Goal: Task Accomplishment & Management: Use online tool/utility

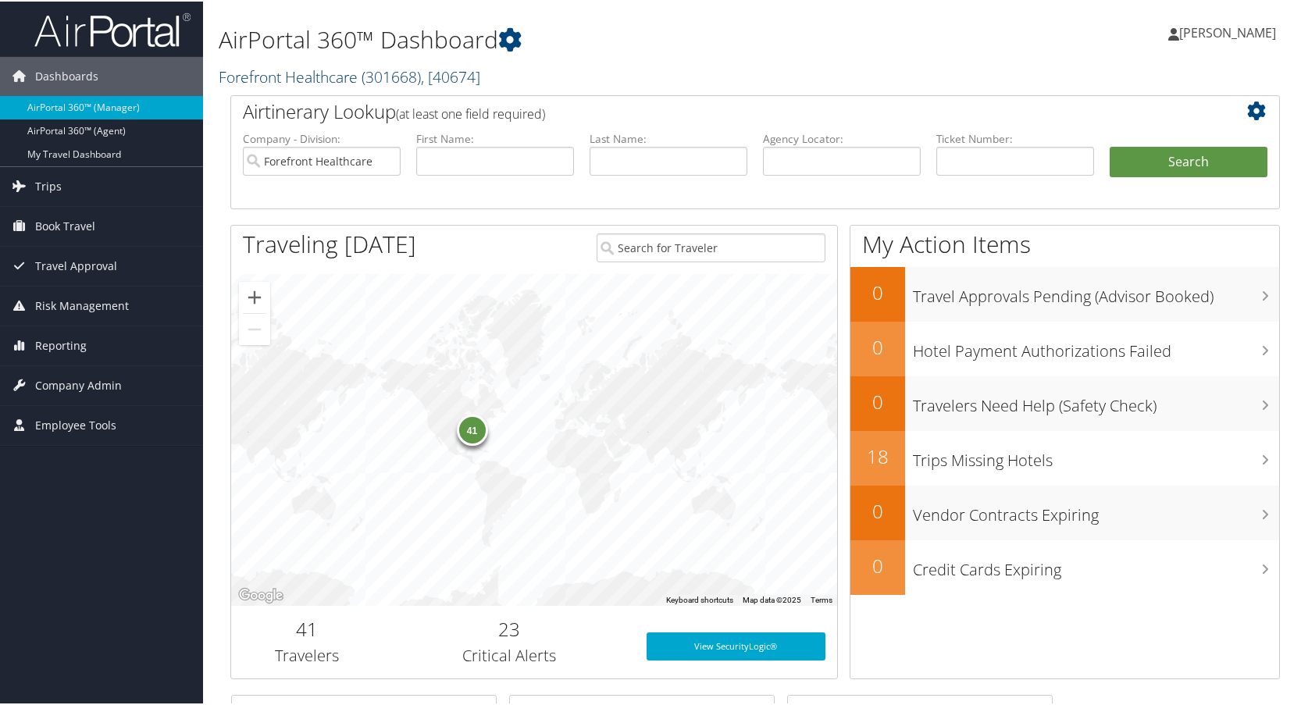
click at [288, 80] on link "Forefront Healthcare ( 301668 ) , [ 40674 ]" at bounding box center [350, 75] width 262 height 21
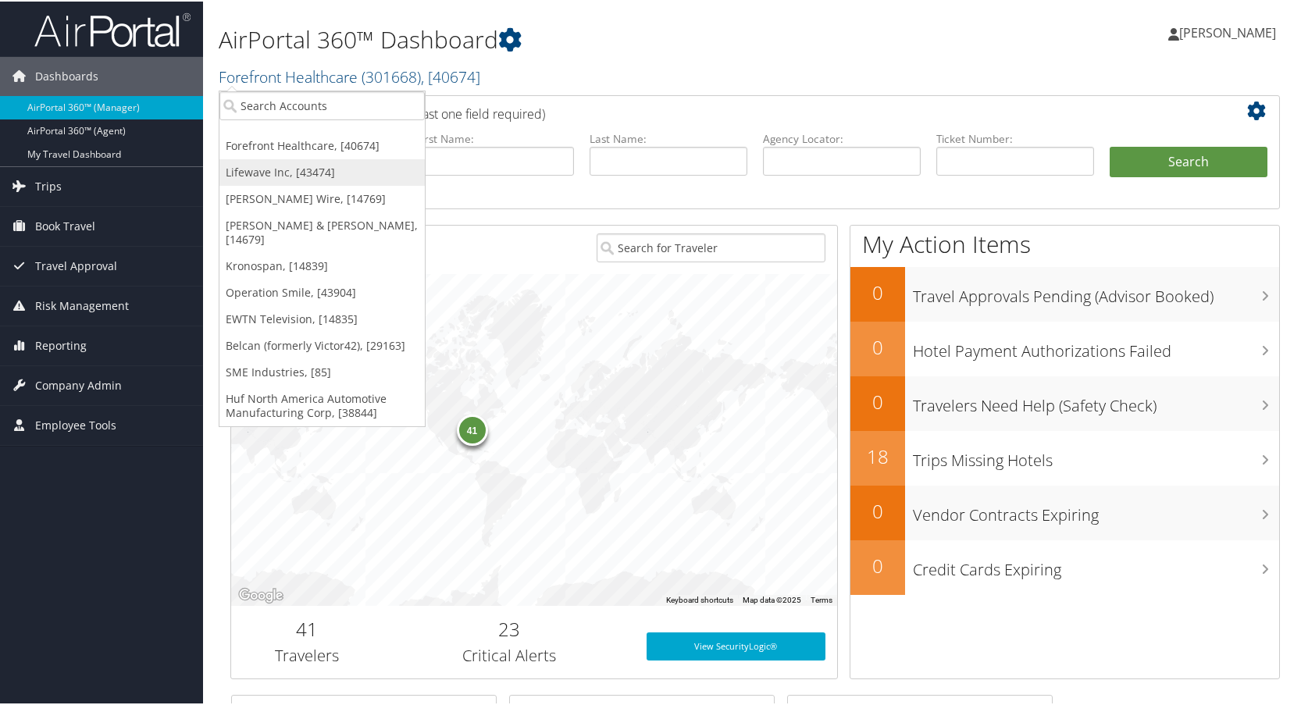
click at [252, 172] on link "Lifewave Inc, [43474]" at bounding box center [321, 171] width 205 height 27
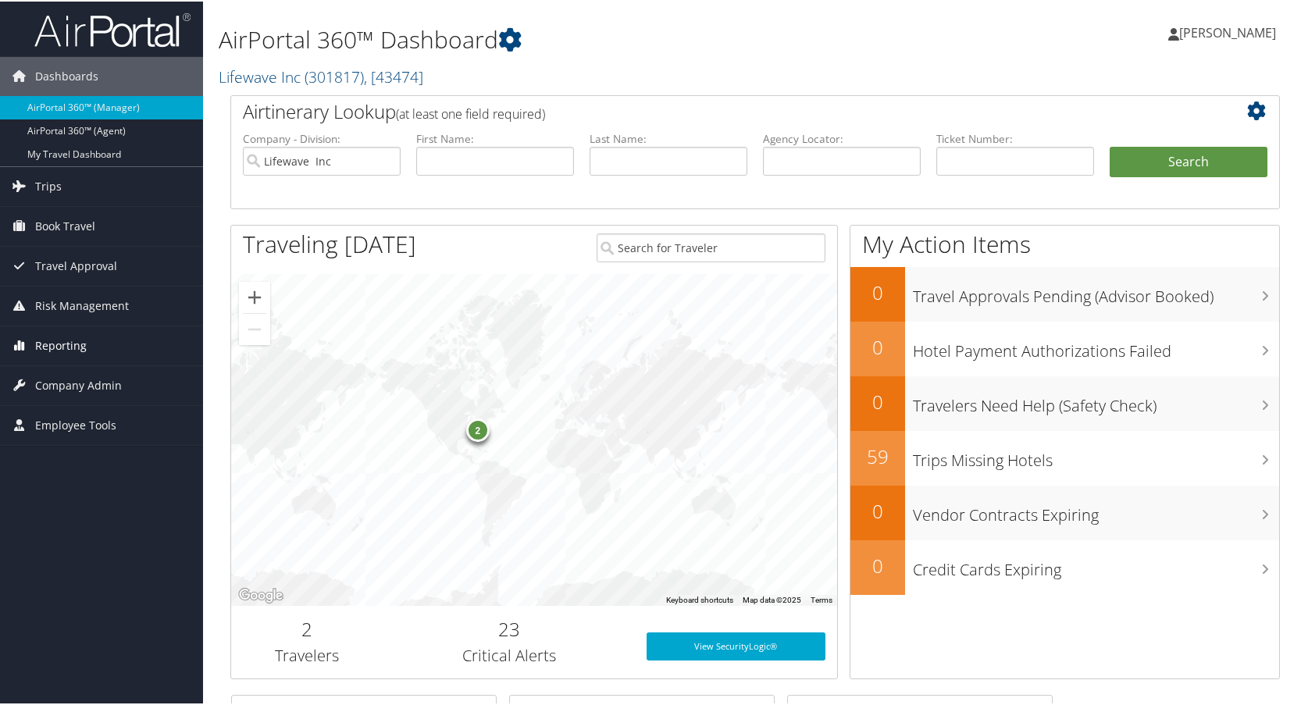
click at [57, 342] on span "Reporting" at bounding box center [61, 344] width 52 height 39
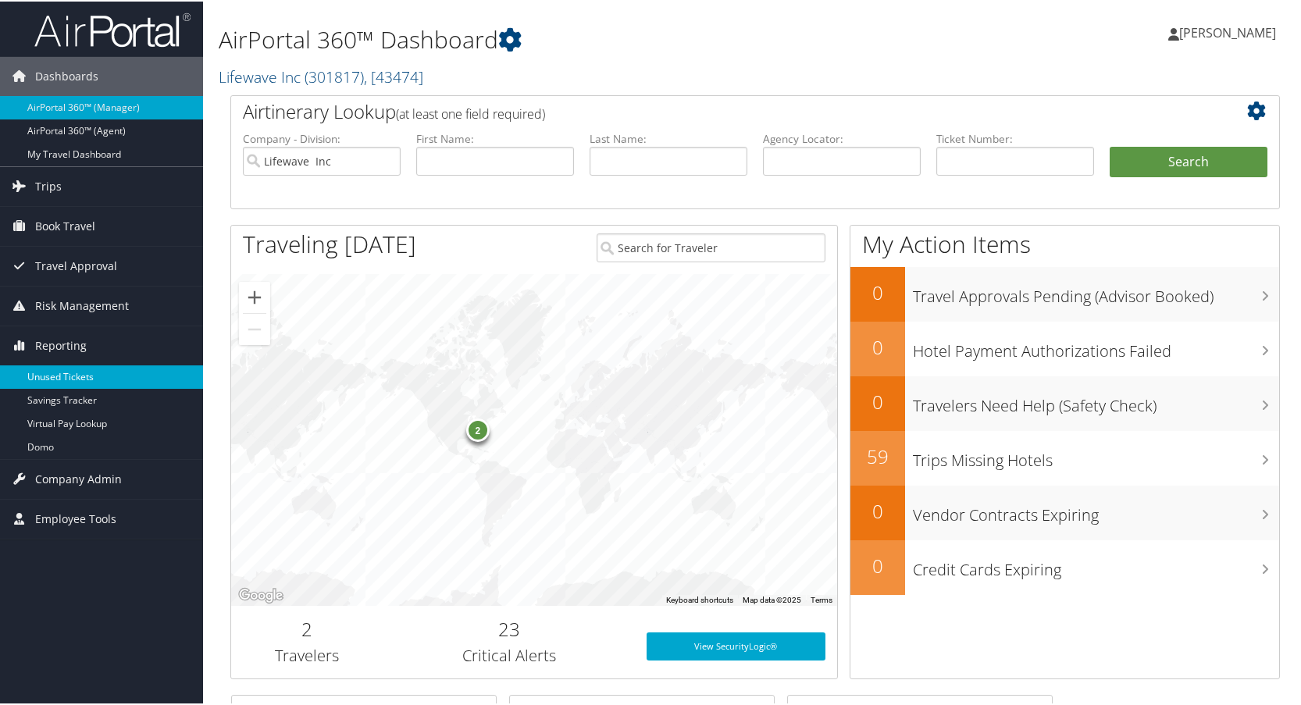
click at [59, 378] on link "Unused Tickets" at bounding box center [101, 375] width 203 height 23
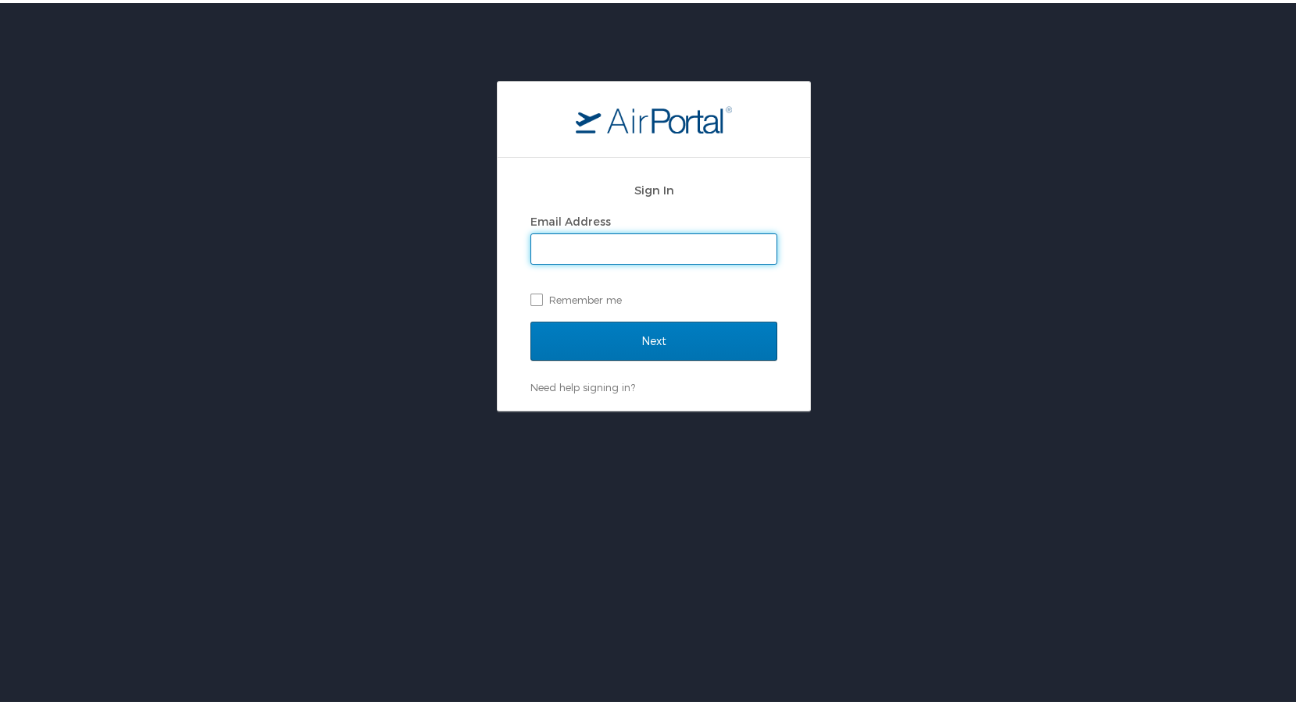
type input "lisa.bunch@cbtravel.com"
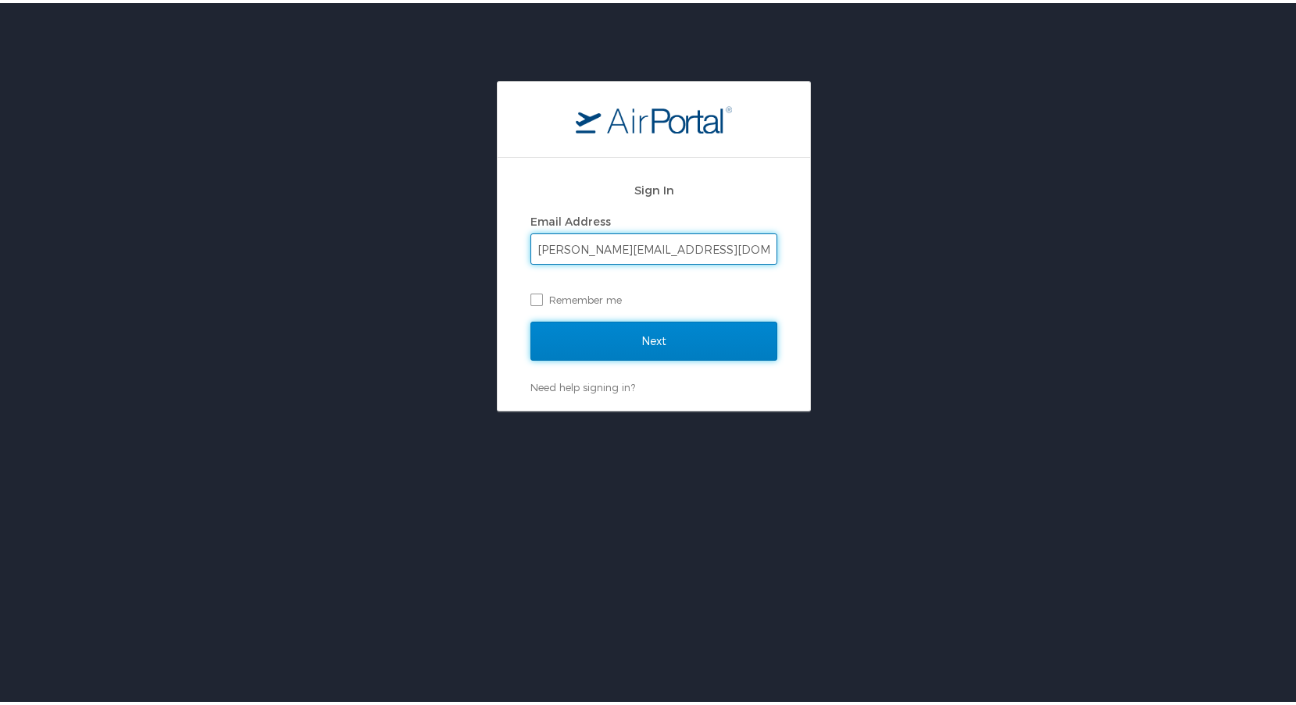
click at [674, 347] on input "Next" at bounding box center [653, 338] width 247 height 39
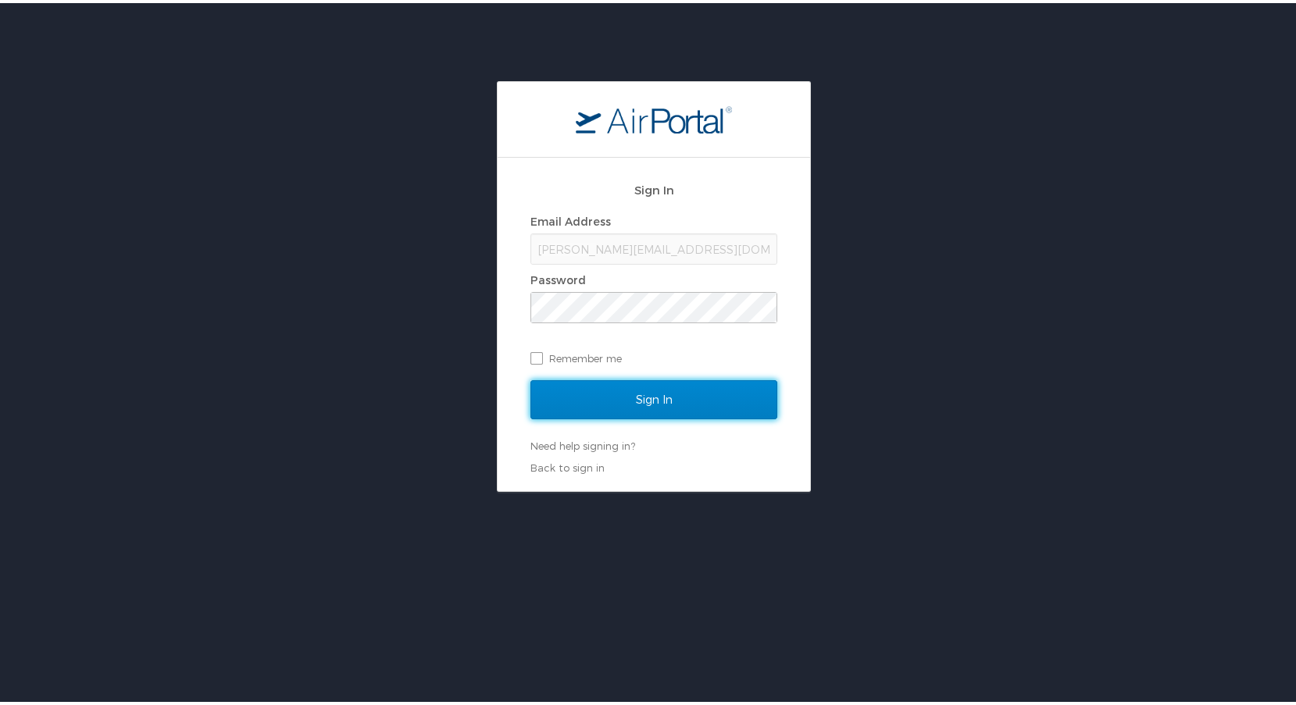
click at [696, 409] on input "Sign In" at bounding box center [653, 396] width 247 height 39
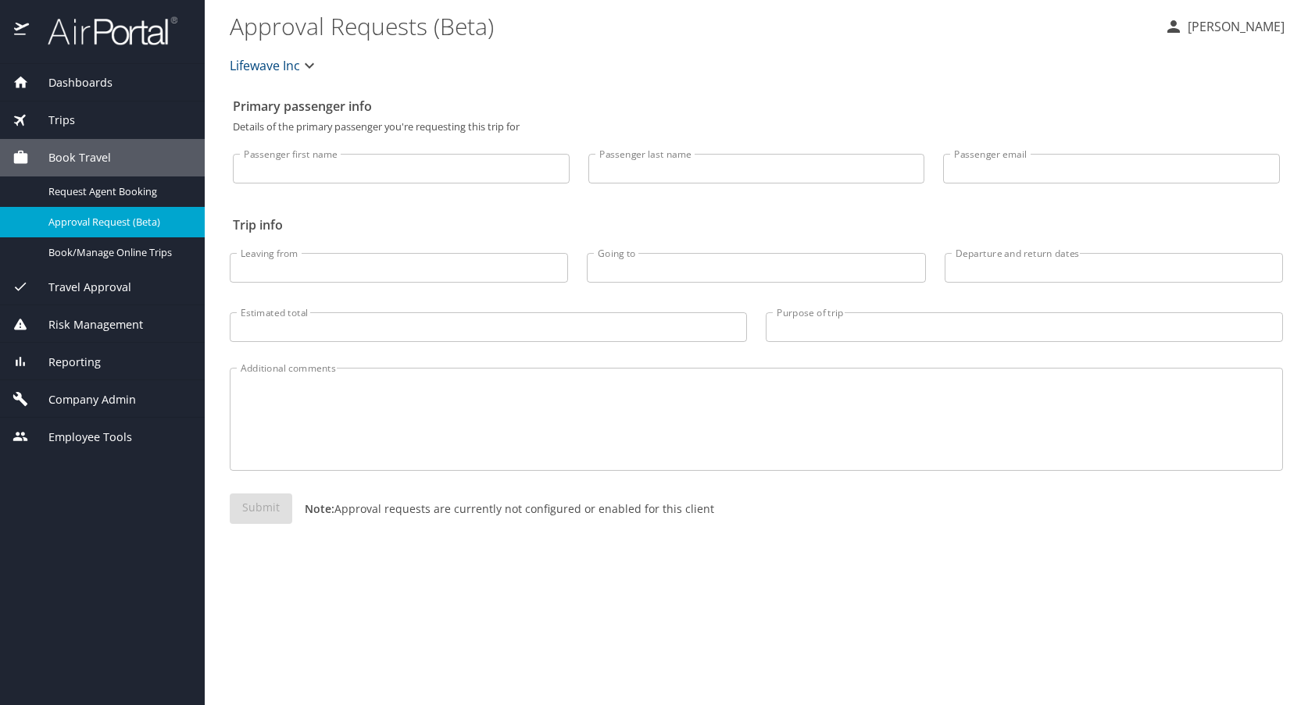
click at [259, 61] on span "Lifewave Inc" at bounding box center [265, 66] width 70 height 22
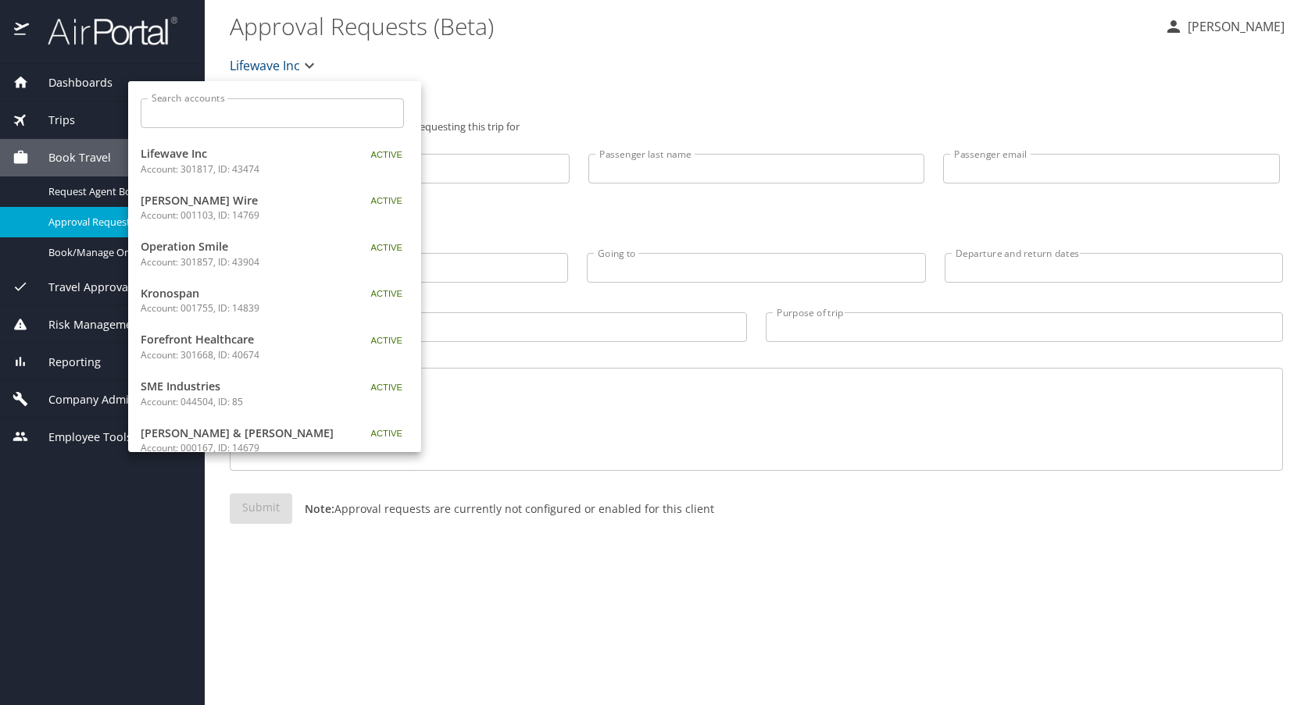
click at [209, 159] on span "Lifewave Inc" at bounding box center [238, 153] width 195 height 17
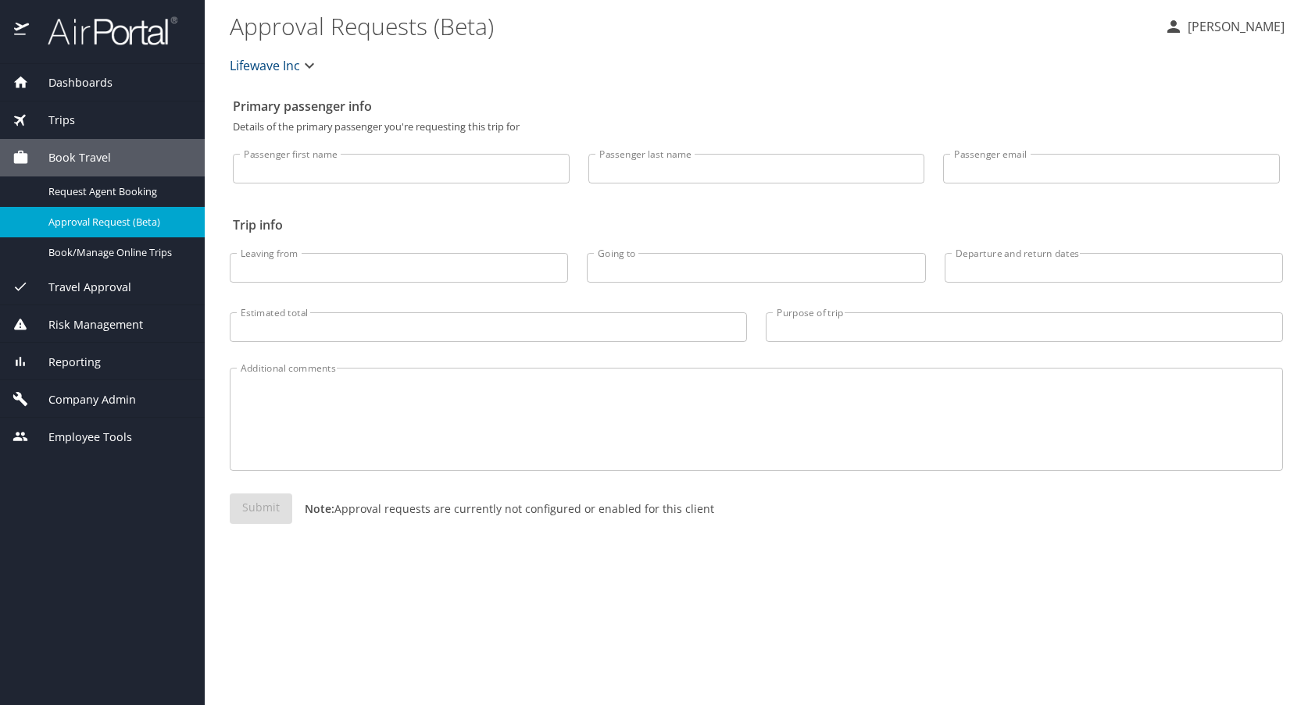
click at [66, 365] on span "Reporting" at bounding box center [65, 362] width 72 height 17
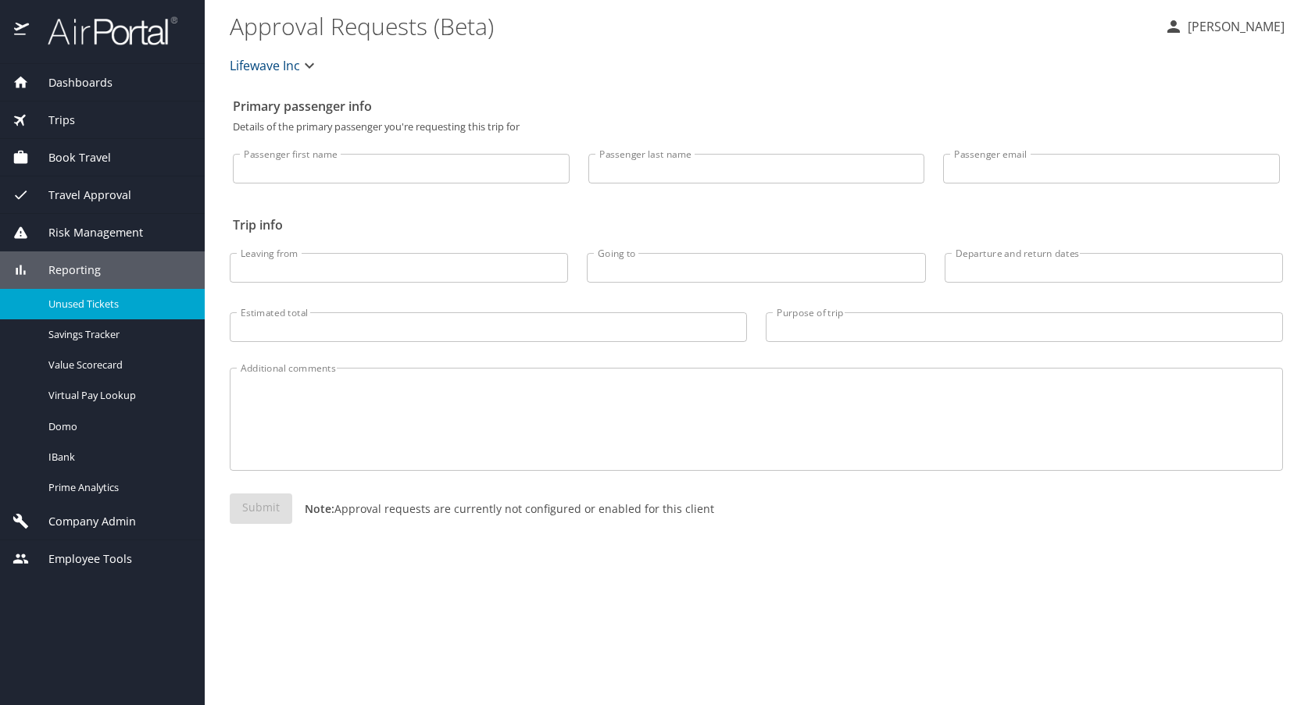
click at [80, 298] on span "Unused Tickets" at bounding box center [116, 304] width 137 height 15
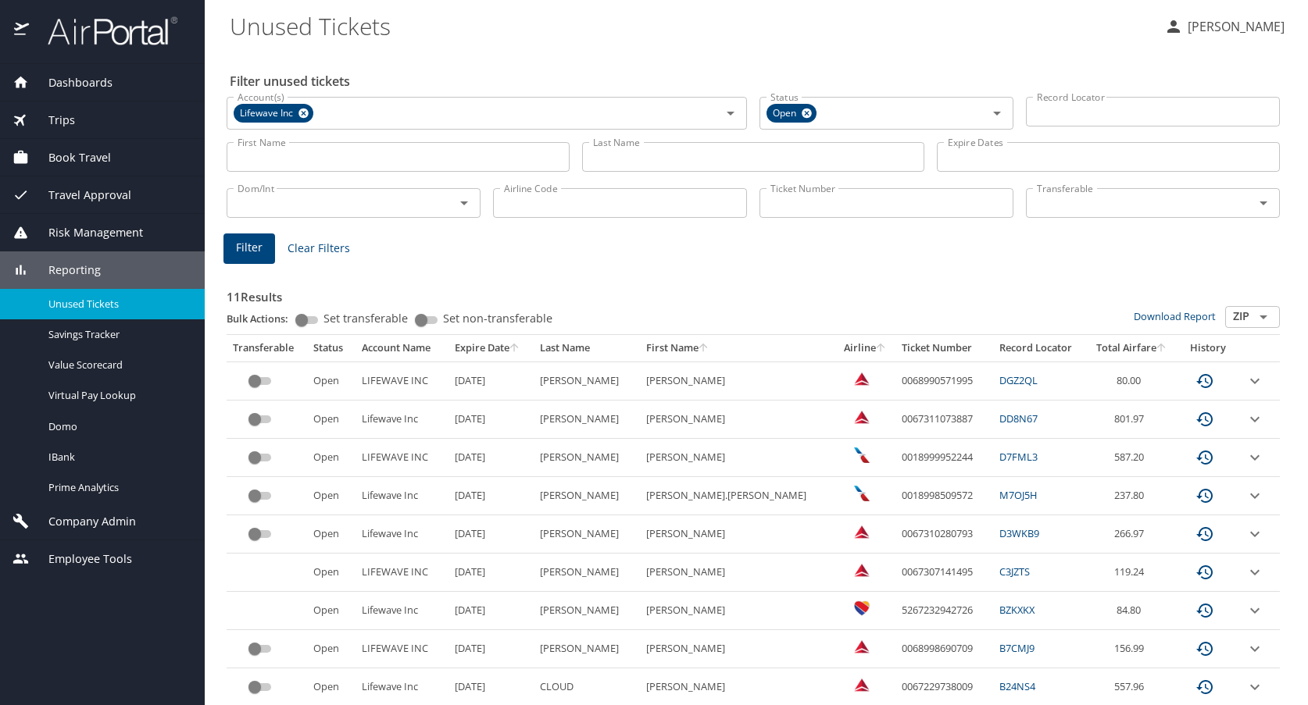
scroll to position [126, 0]
